Goal: Information Seeking & Learning: Learn about a topic

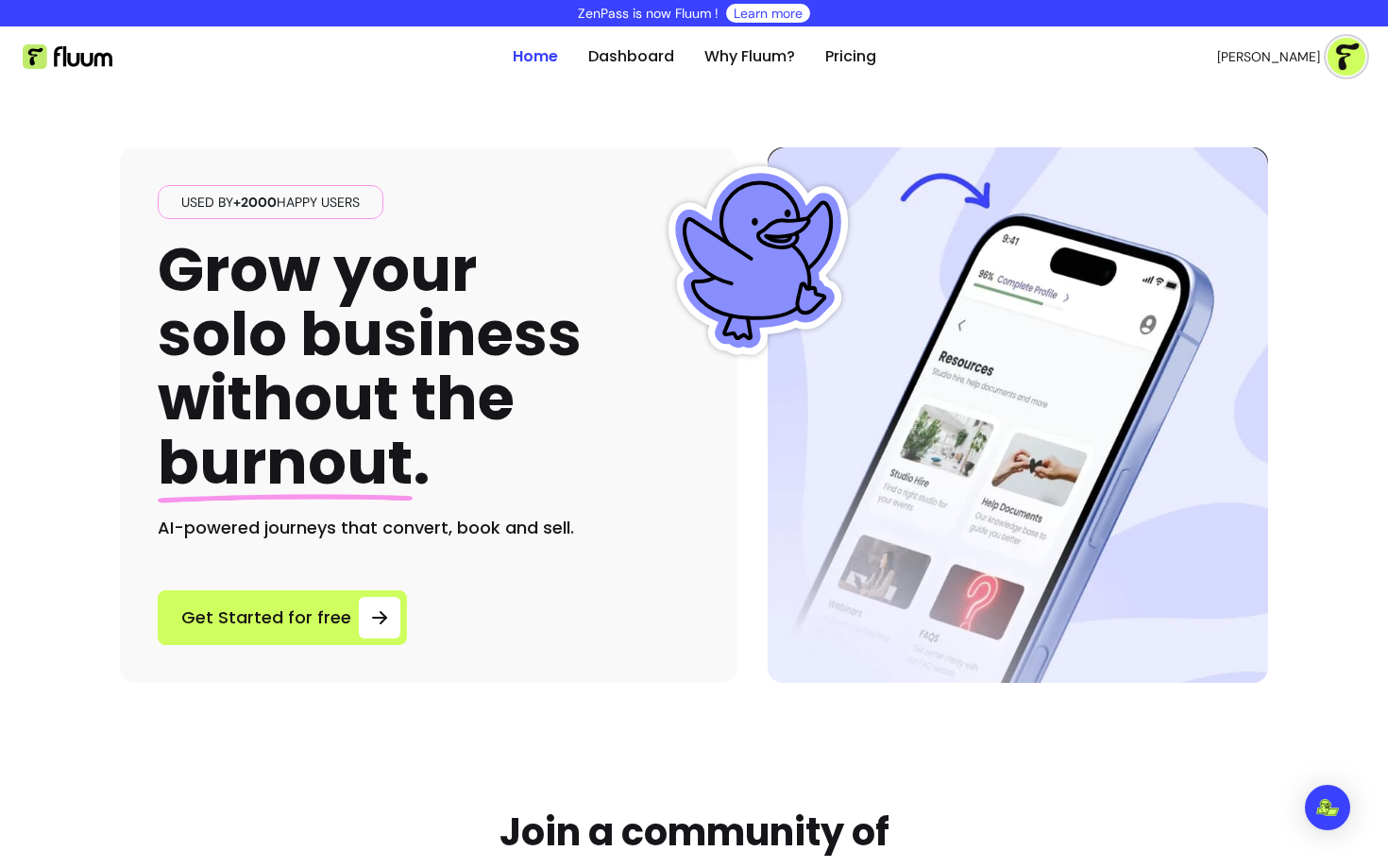
click at [354, 113] on div "Used by +2000 happy users Grow your solo business without the burnout . AI-powe…" at bounding box center [694, 385] width 1149 height 596
click at [392, 105] on div "Used by +2000 happy users Grow your solo business without the burnout . AI-powe…" at bounding box center [694, 385] width 1149 height 596
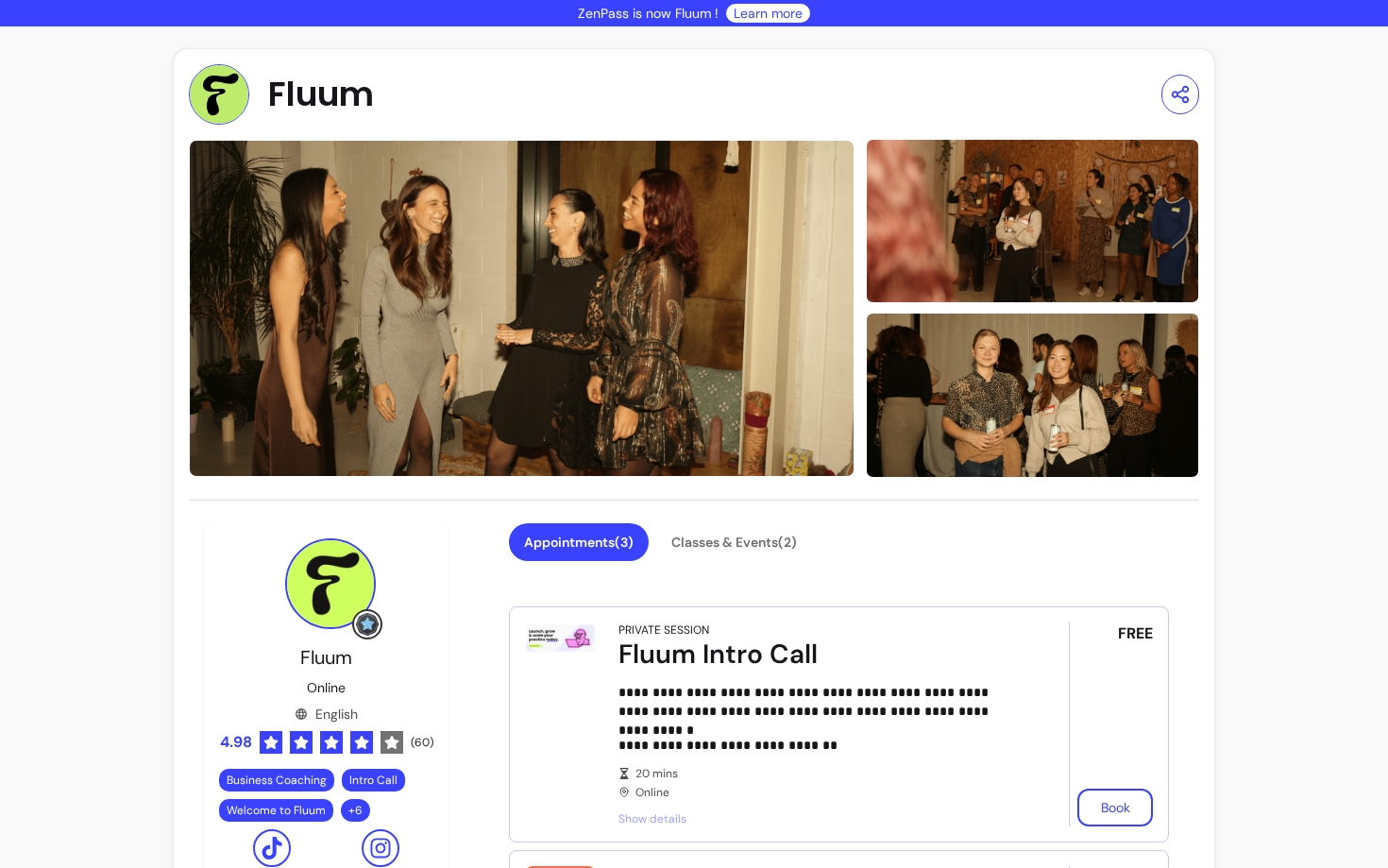
click at [986, 575] on div "Appointments ( 3 ) Classes & Events ( 2 )" at bounding box center [838, 553] width 660 height 60
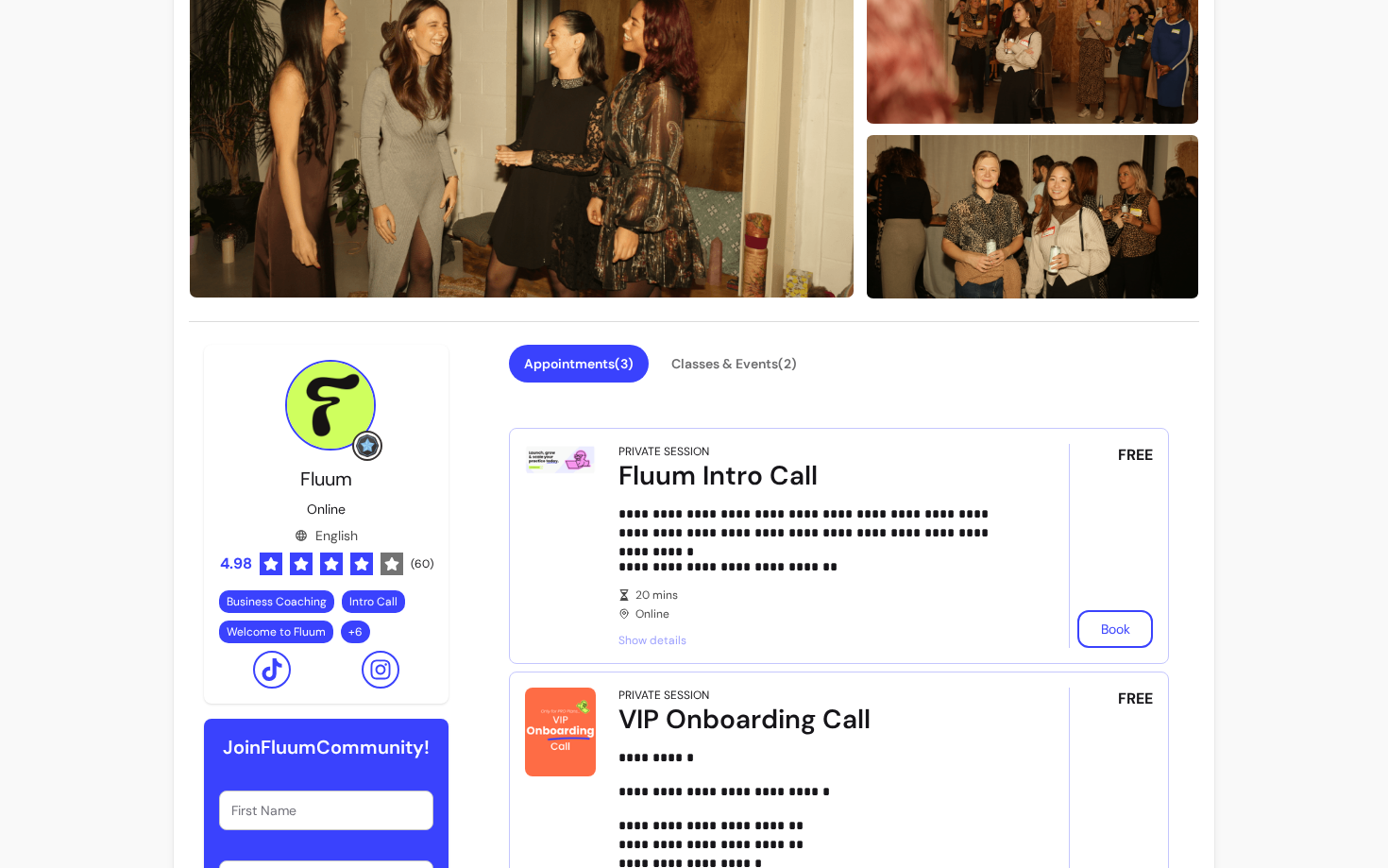
click at [730, 362] on button "Classes & Events ( 2 )" at bounding box center [734, 363] width 156 height 38
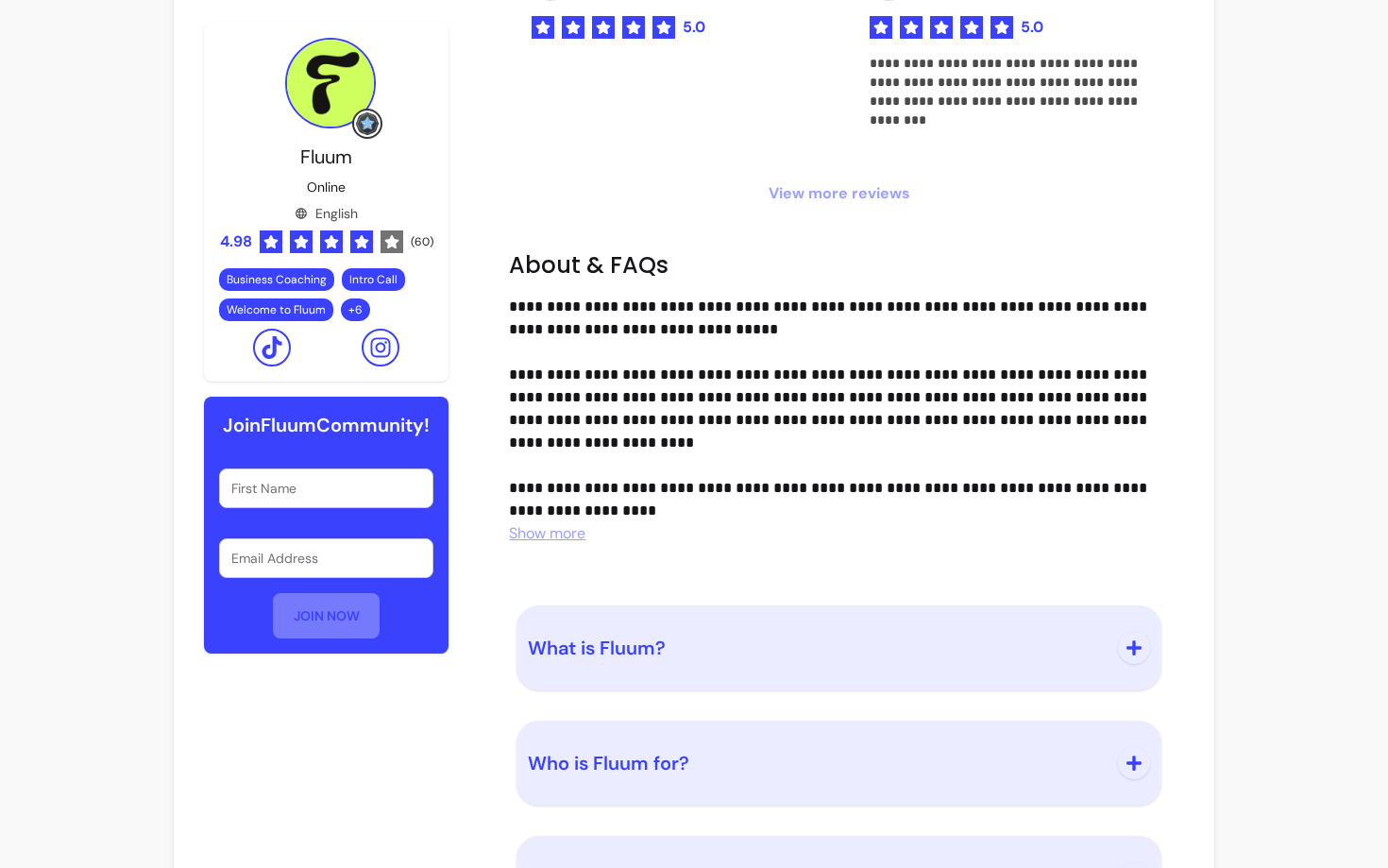
scroll to position [1756, 0]
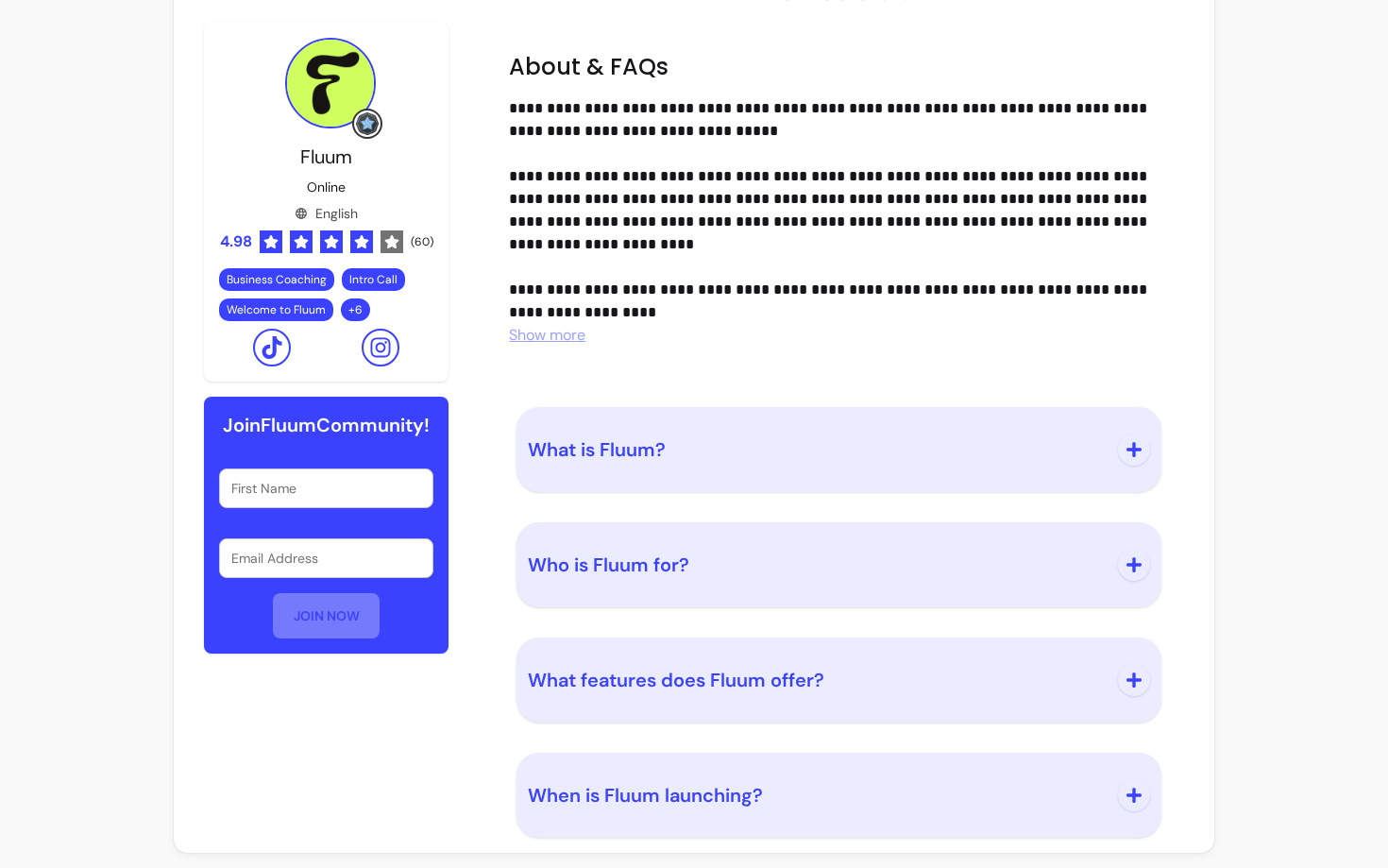
click at [705, 810] on button "When is Fluum launching?" at bounding box center [839, 794] width 622 height 62
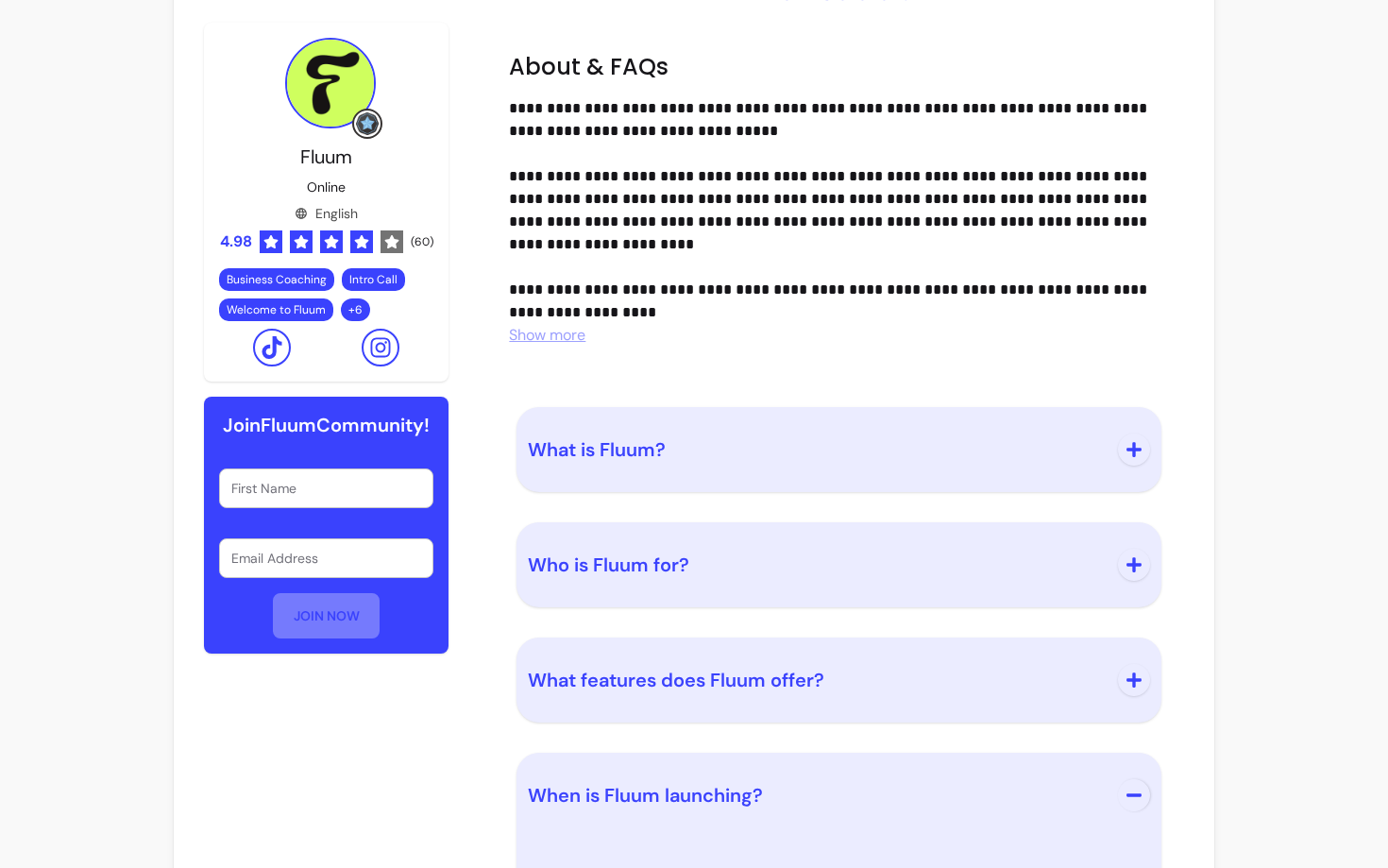
scroll to position [1840, 0]
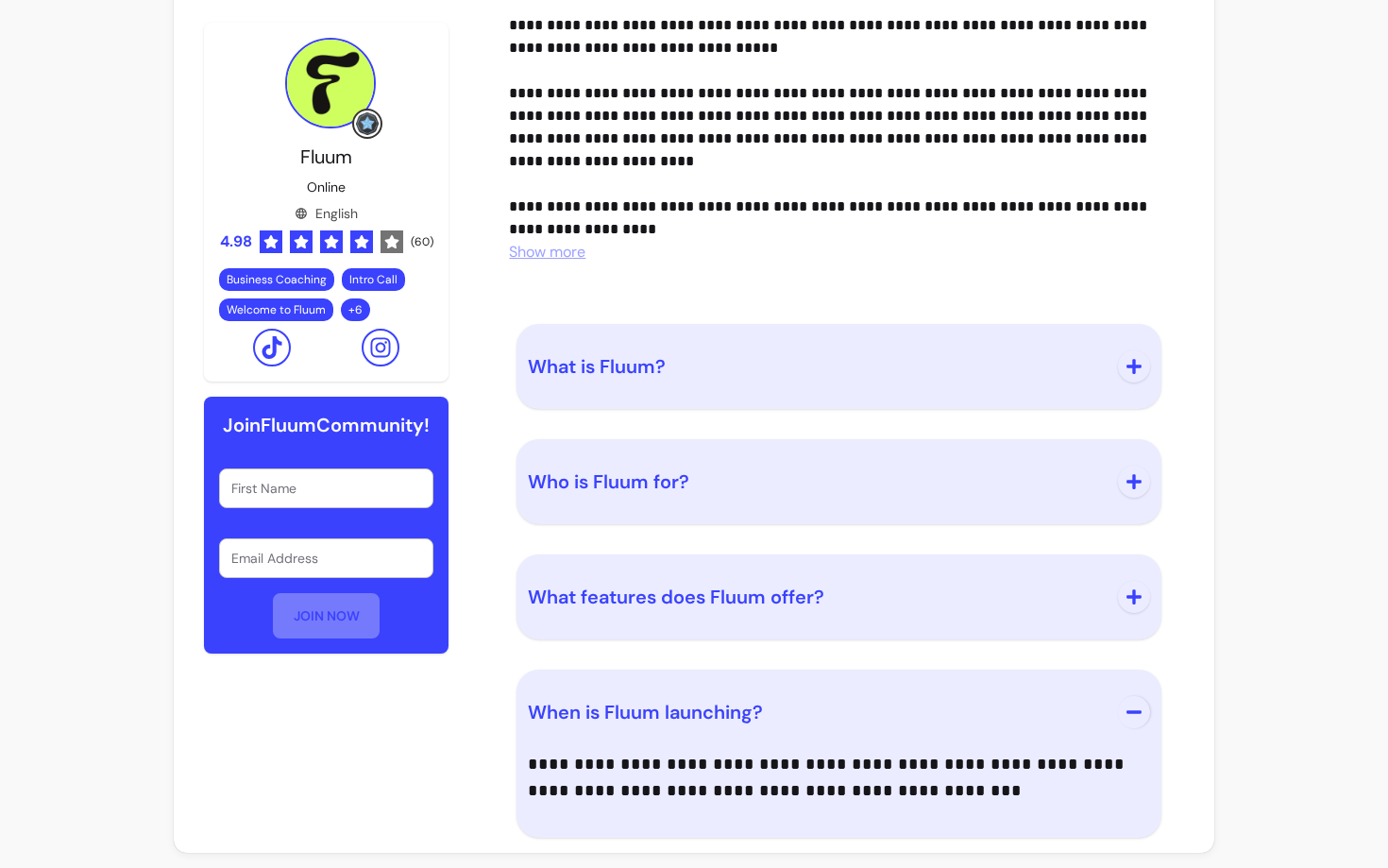
click at [689, 691] on button "When is Fluum launching?" at bounding box center [839, 712] width 622 height 62
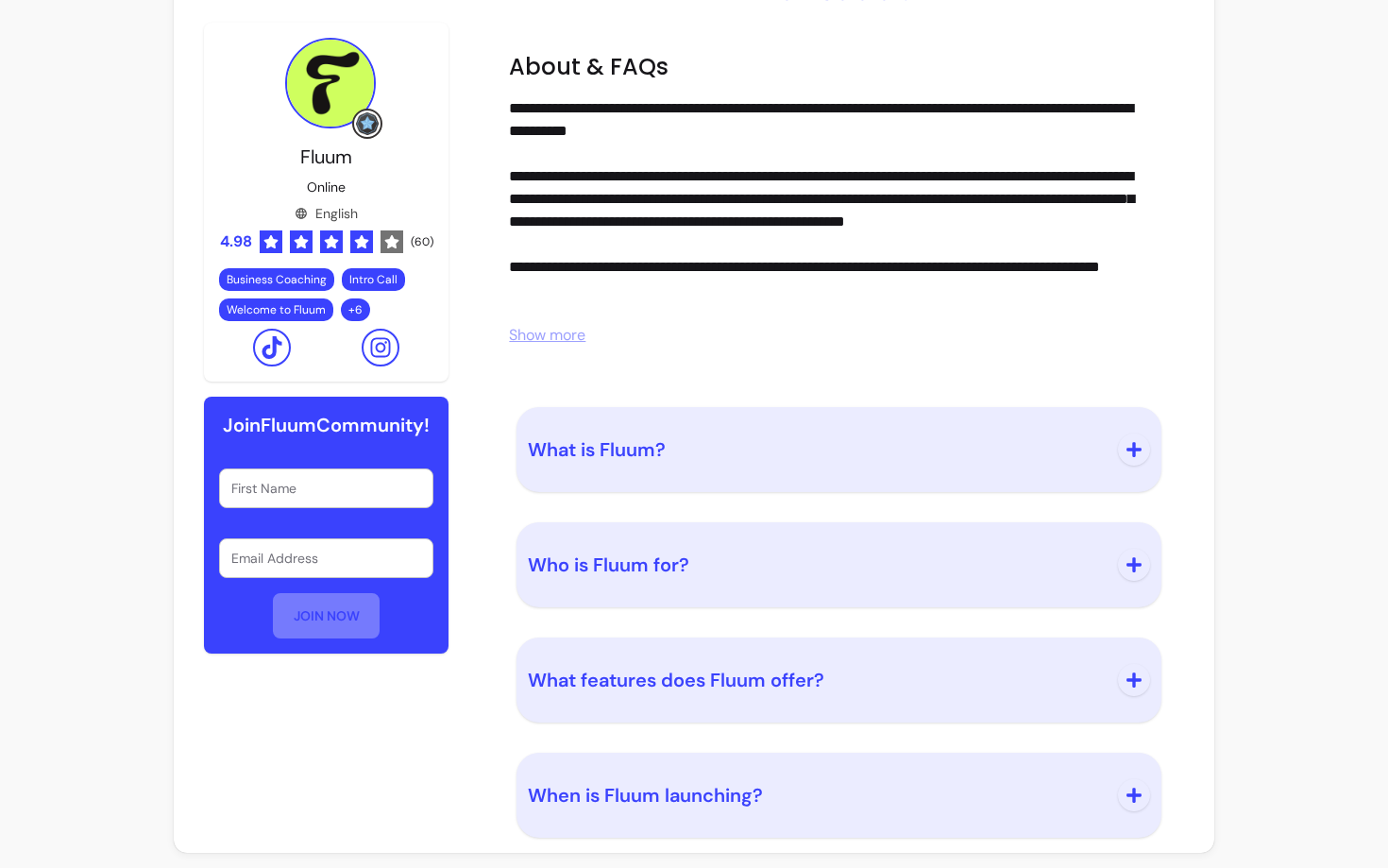
scroll to position [1756, 0]
click at [565, 344] on span "Show more" at bounding box center [547, 334] width 77 height 19
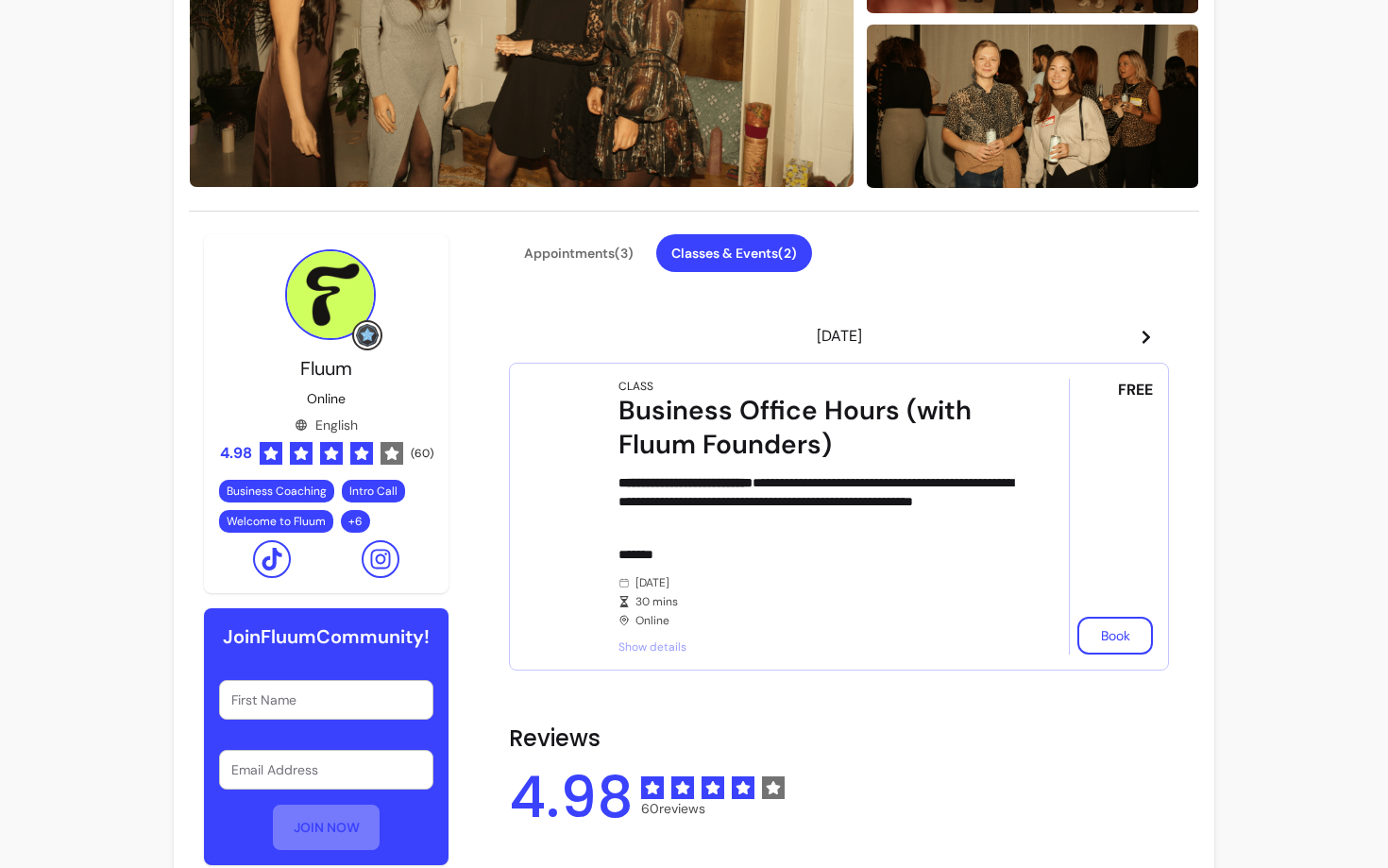
scroll to position [392, 0]
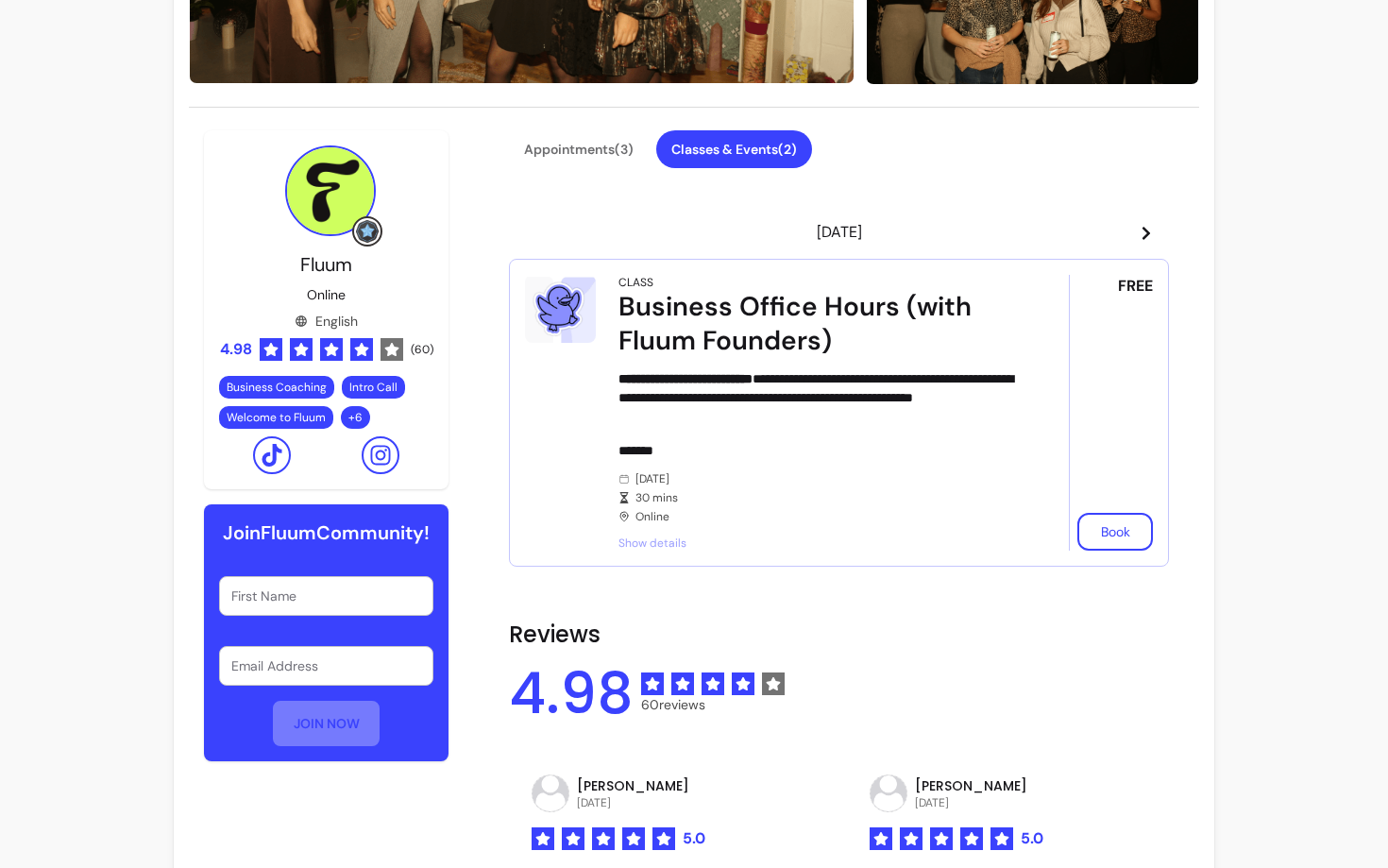
click at [1149, 233] on icon at bounding box center [1147, 233] width 8 height 14
